Goal: Information Seeking & Learning: Learn about a topic

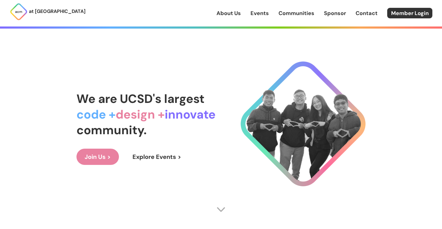
click at [233, 11] on link "About Us" at bounding box center [228, 13] width 24 height 8
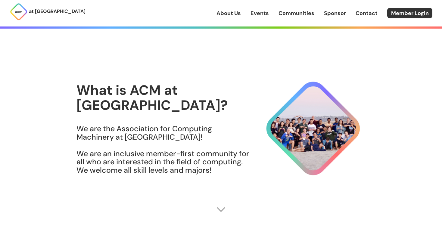
click at [232, 16] on link "About Us" at bounding box center [228, 13] width 24 height 8
click at [261, 14] on link "Events" at bounding box center [259, 13] width 18 height 8
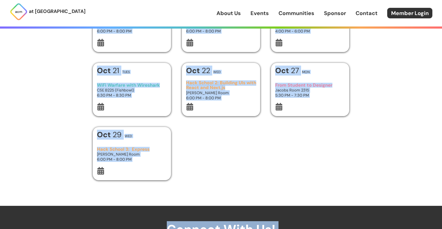
scroll to position [277, 0]
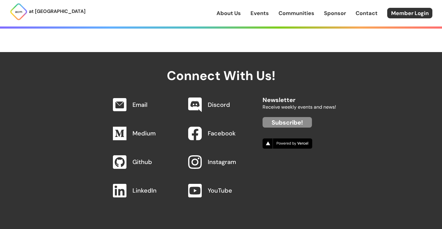
drag, startPoint x: 70, startPoint y: 42, endPoint x: 167, endPoint y: 45, distance: 96.9
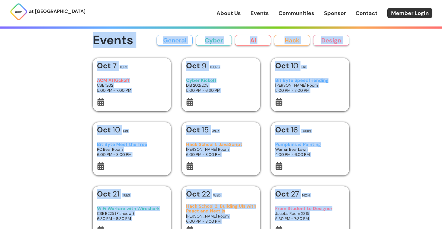
click at [118, 41] on h1 "Events" at bounding box center [113, 41] width 41 height 14
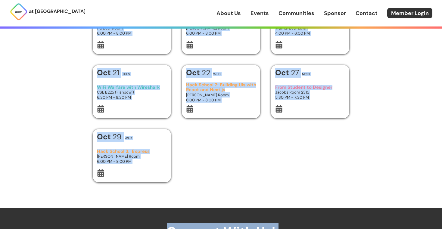
scroll to position [245, 0]
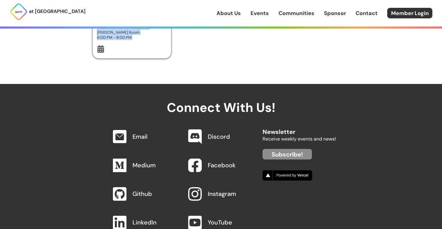
drag, startPoint x: 93, startPoint y: 38, endPoint x: 162, endPoint y: 52, distance: 69.6
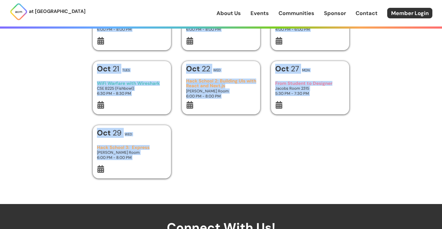
scroll to position [0, 0]
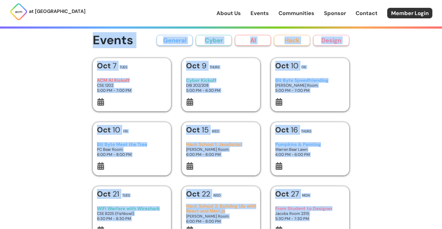
click at [93, 63] on div "[DATE] Tues ACM AI Kickoff CSE 1202 5:00 PM - 7:00 PM" at bounding box center [132, 84] width 78 height 53
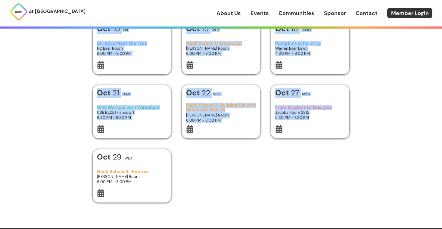
scroll to position [222, 0]
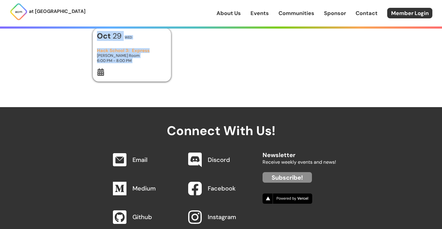
drag, startPoint x: 80, startPoint y: 41, endPoint x: 122, endPoint y: 82, distance: 58.9
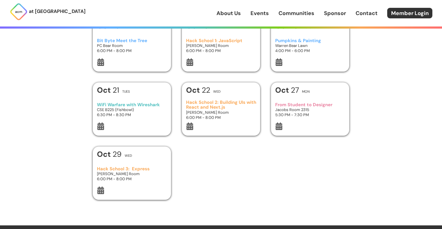
scroll to position [0, 0]
